Goal: Information Seeking & Learning: Find specific fact

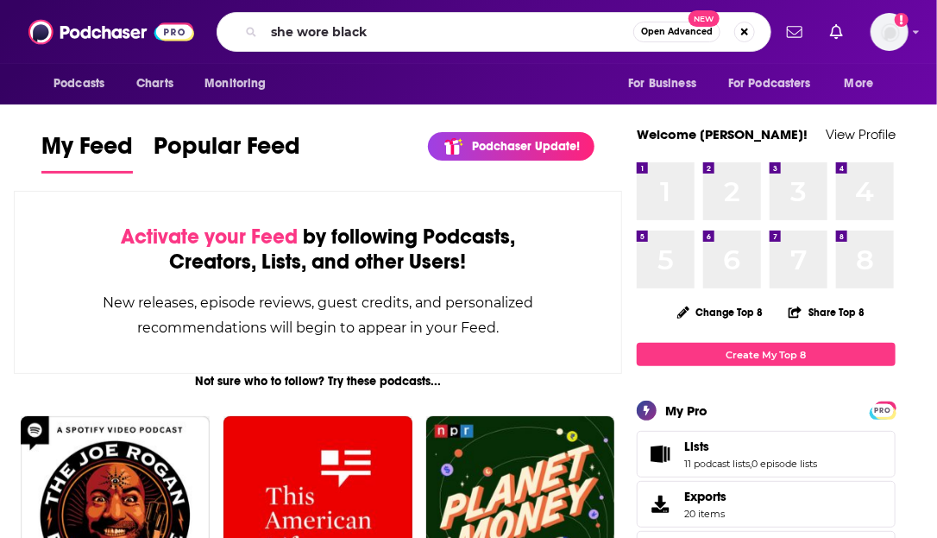
type input "she wore black"
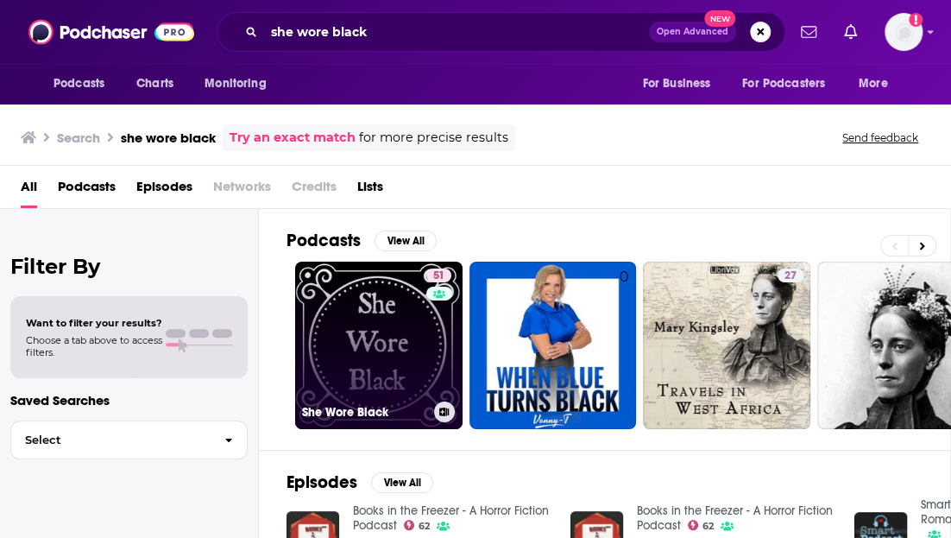
click at [404, 358] on link "51 She Wore Black" at bounding box center [378, 345] width 167 height 167
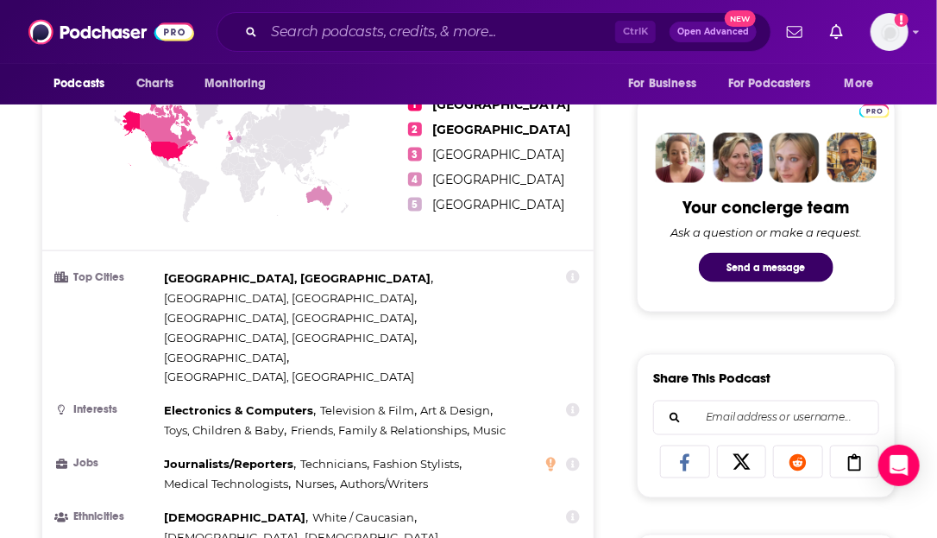
scroll to position [604, 0]
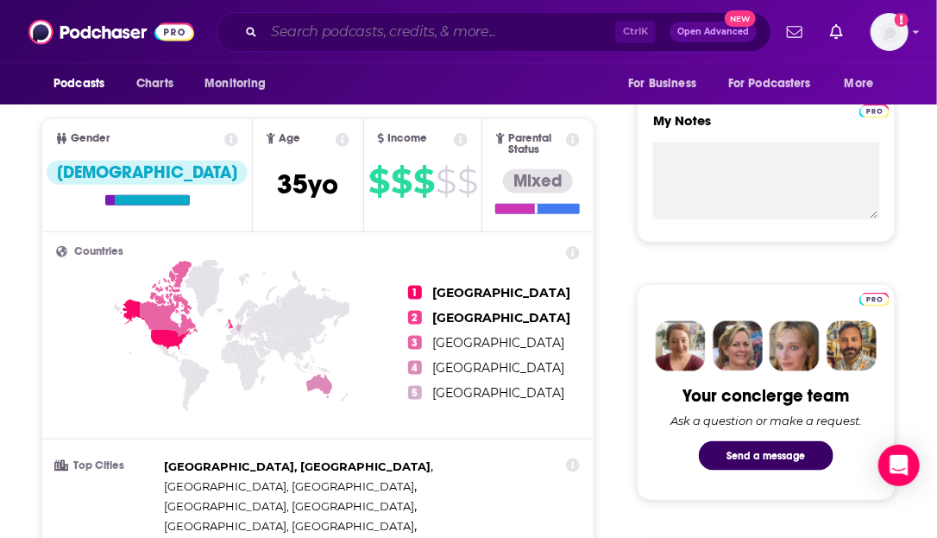
click at [330, 35] on input "Search podcasts, credits, & more..." at bounding box center [439, 32] width 351 height 28
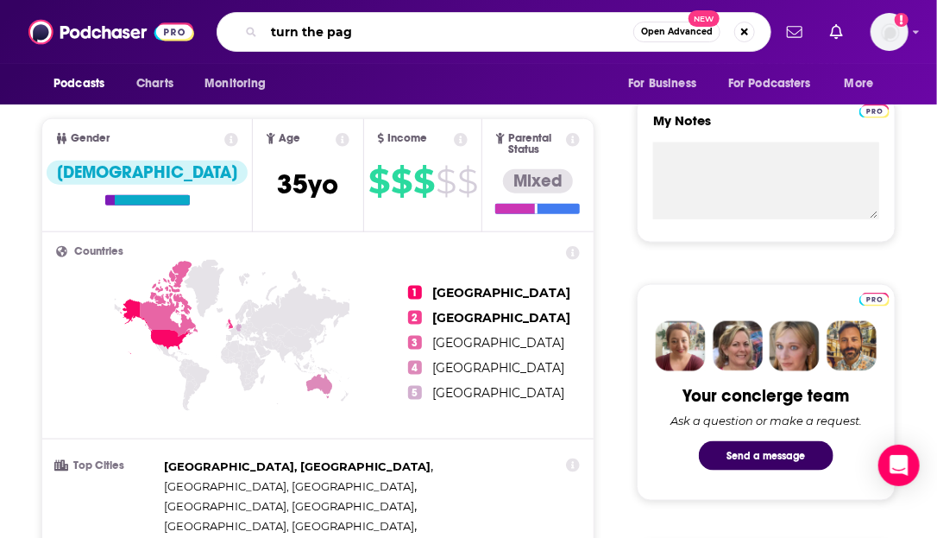
type input "turn the page"
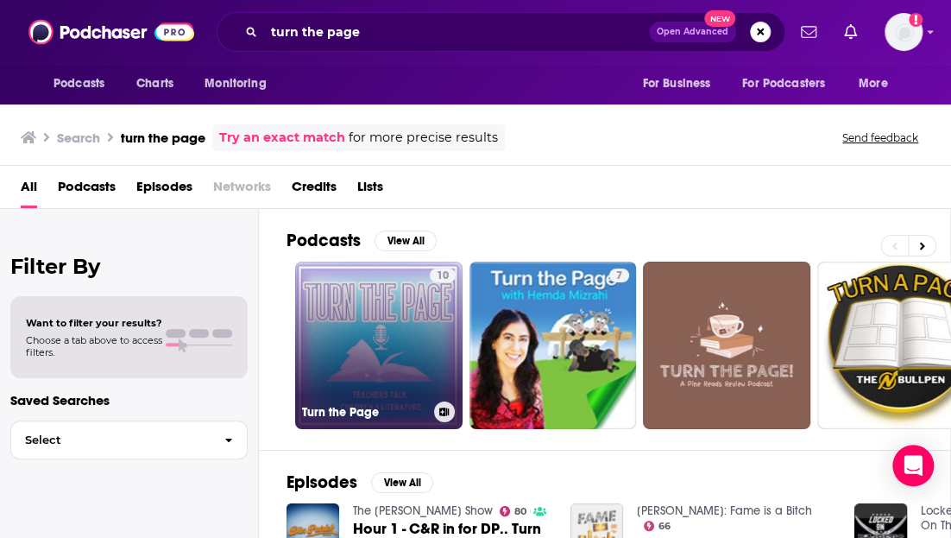
click at [378, 375] on link "10 Turn the Page" at bounding box center [378, 345] width 167 height 167
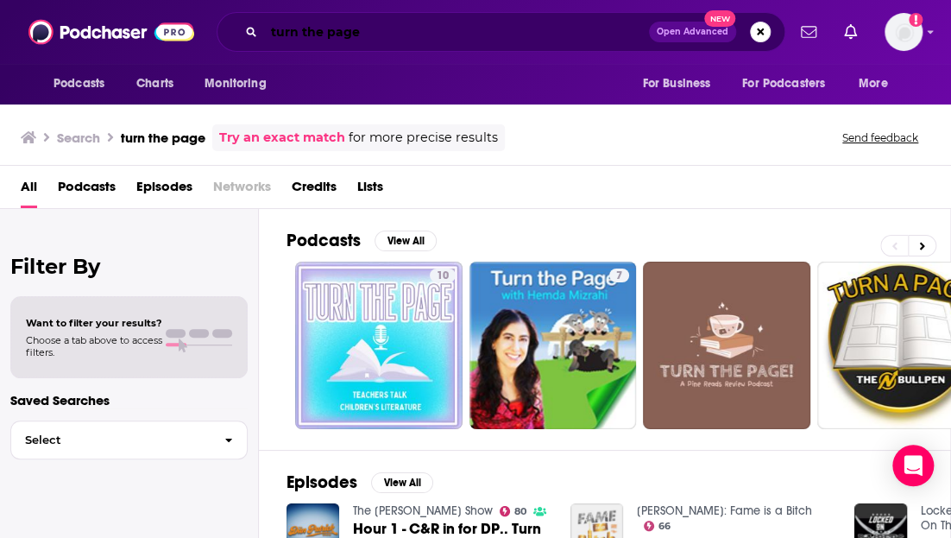
click at [389, 34] on input "turn the page" at bounding box center [456, 32] width 385 height 28
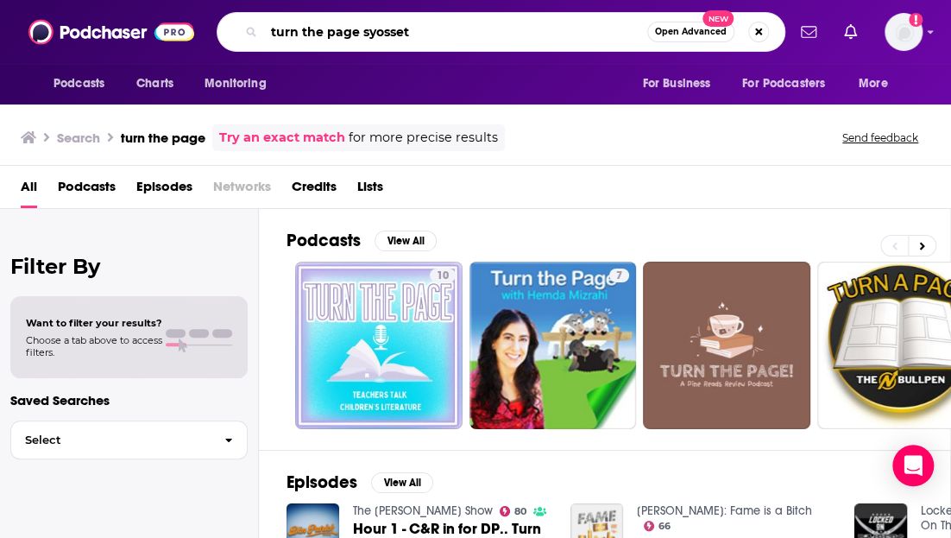
type input "turn the page syosset"
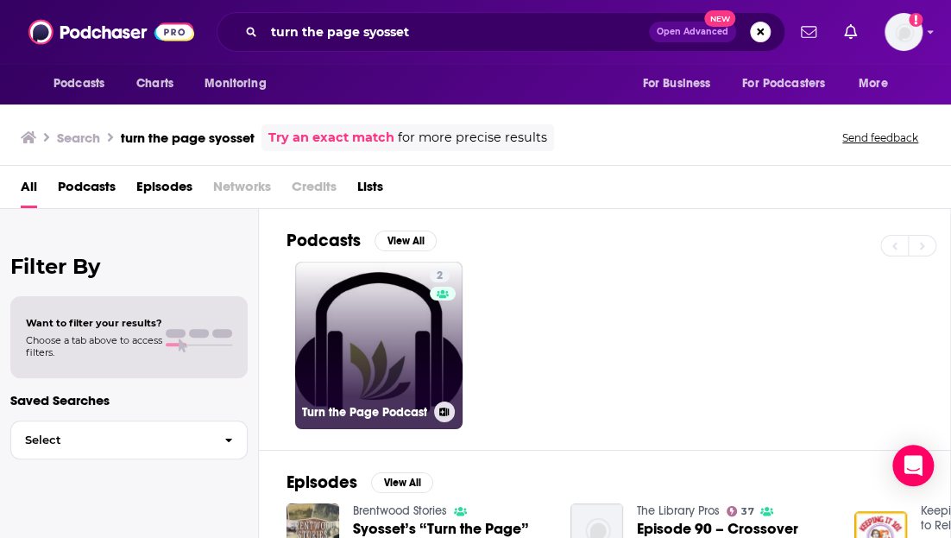
click at [352, 366] on link "2 Turn the Page Podcast" at bounding box center [378, 345] width 167 height 167
